Goal: Check status: Check status

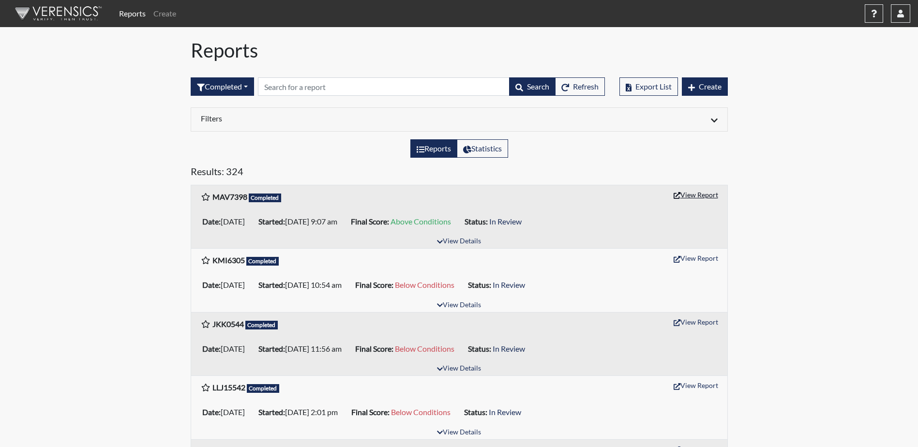
click at [698, 199] on button "View Report" at bounding box center [696, 194] width 53 height 15
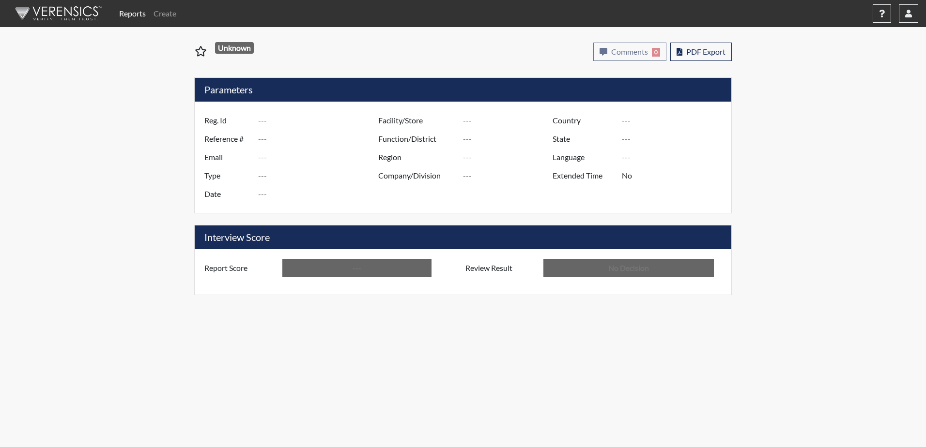
type input "MAV7398"
type input "50843"
type input "---"
type input "Corrections Pre-Employment"
type input "Aug 20, 2025"
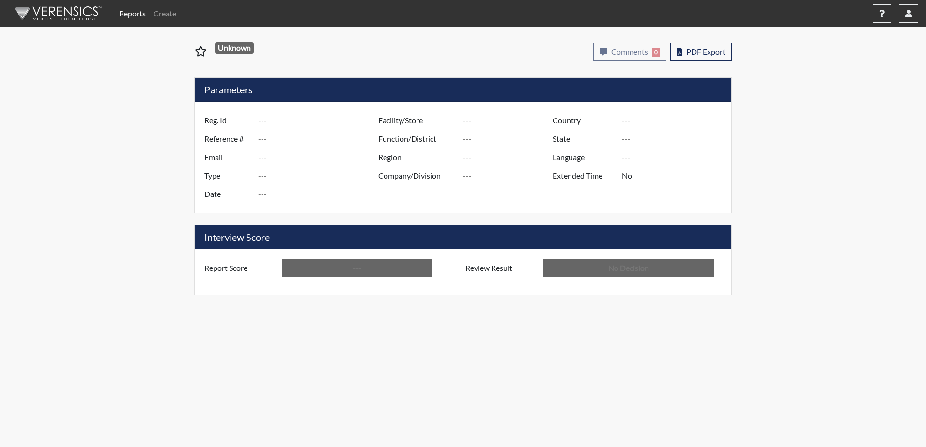
type input "Dodge SP"
type input "[GEOGRAPHIC_DATA]"
type input "[US_STATE]"
type input "English"
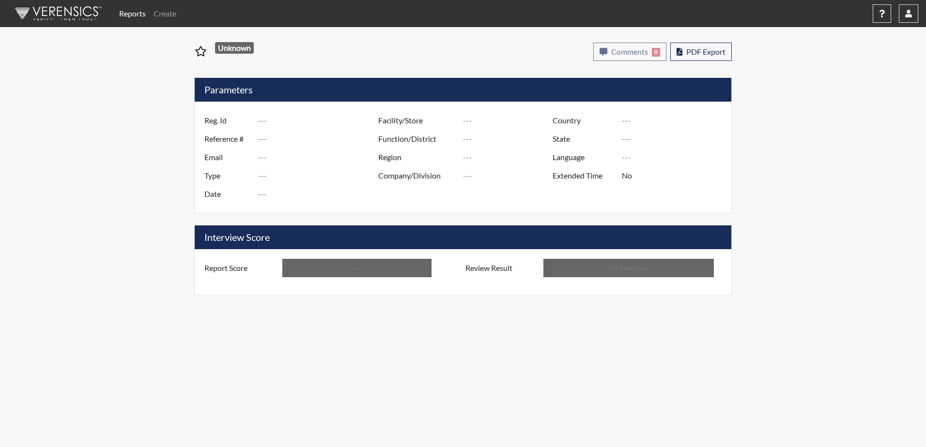
type input "Above Conditions"
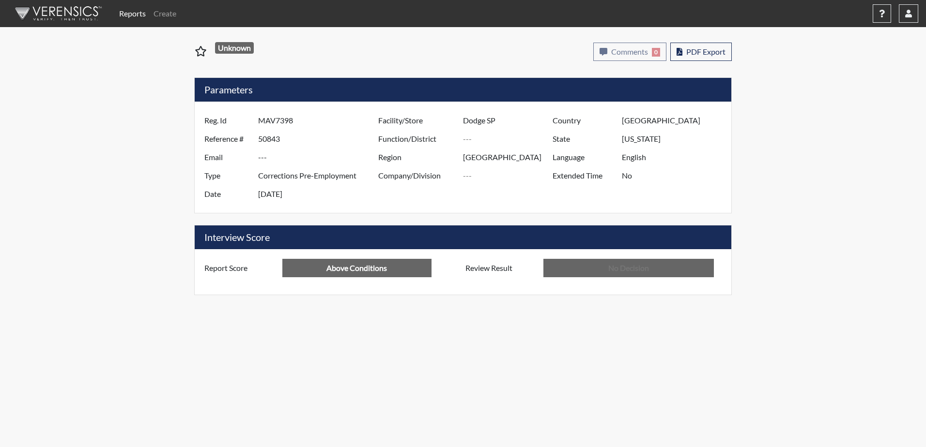
type input "In Review"
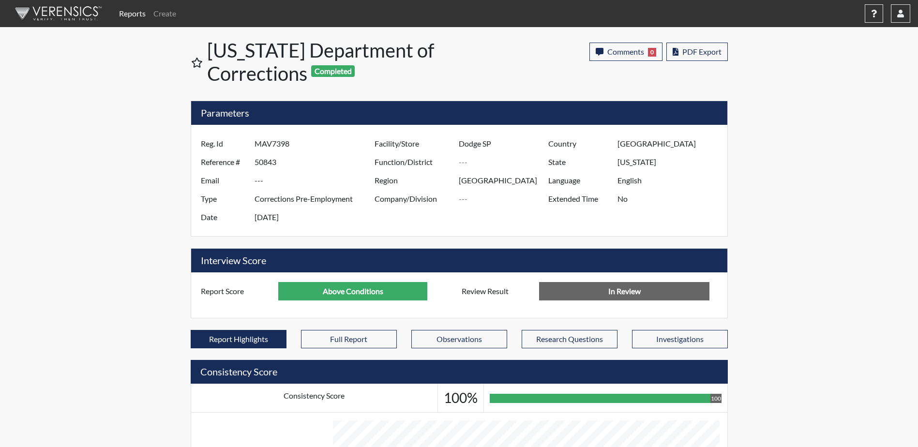
scroll to position [161, 402]
